Goal: Navigation & Orientation: Find specific page/section

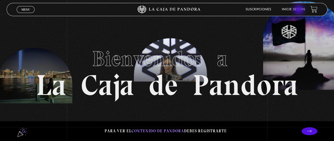
click at [299, 10] on link "Inicie sesión" at bounding box center [293, 9] width 23 height 3
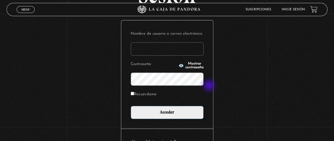
scroll to position [55, 0]
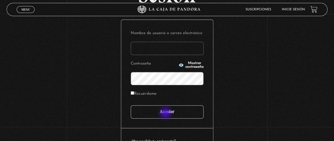
type input "[EMAIL_ADDRESS][DOMAIN_NAME]"
click at [166, 113] on input "Acceder" at bounding box center [167, 111] width 73 height 13
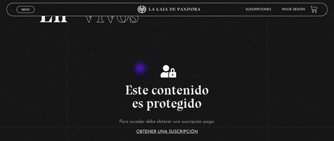
scroll to position [79, 0]
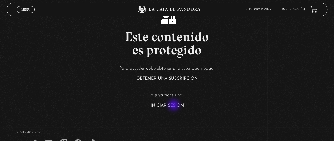
click at [174, 105] on link "Iniciar Sesión" at bounding box center [167, 105] width 33 height 4
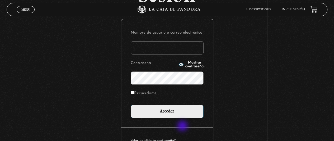
scroll to position [57, 0]
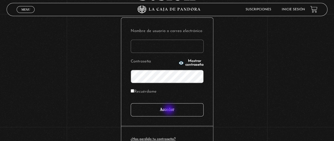
type input "berrocalvargasyendry@gmail.com"
click at [170, 110] on input "Acceder" at bounding box center [167, 109] width 73 height 13
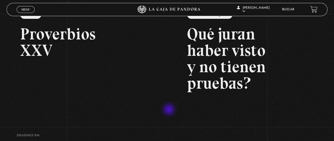
scroll to position [76, 0]
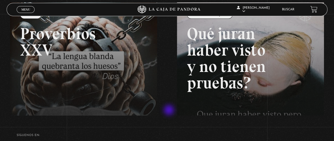
click at [170, 110] on div "Menu Cerrar Yendry Berrocal Vargas En vivos Pandora Centinelas Mi cuenta Salir …" at bounding box center [167, 67] width 334 height 258
click at [29, 10] on span "Menu" at bounding box center [25, 9] width 9 height 3
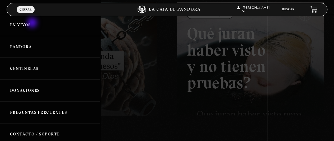
click at [33, 23] on link "En vivos" at bounding box center [50, 25] width 100 height 22
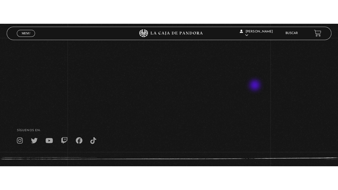
scroll to position [77, 0]
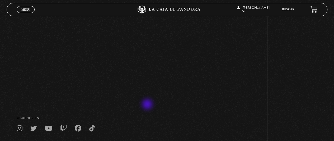
click at [148, 105] on footer "SÍguenos en: La Caja de Pandora, Derechos Reservados 2025 Realizado por" at bounding box center [167, 138] width 334 height 81
